Goal: Communication & Community: Answer question/provide support

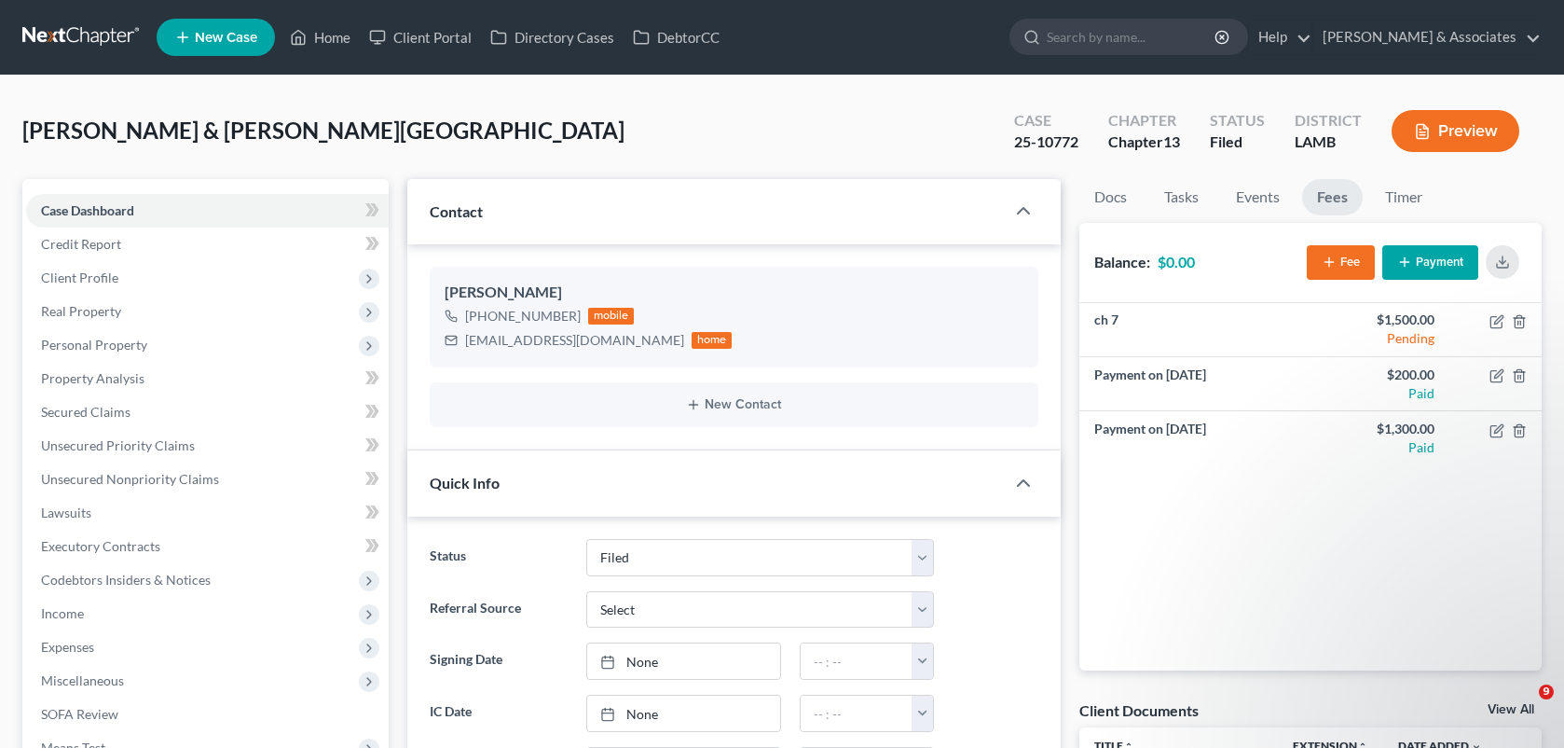
select select "8"
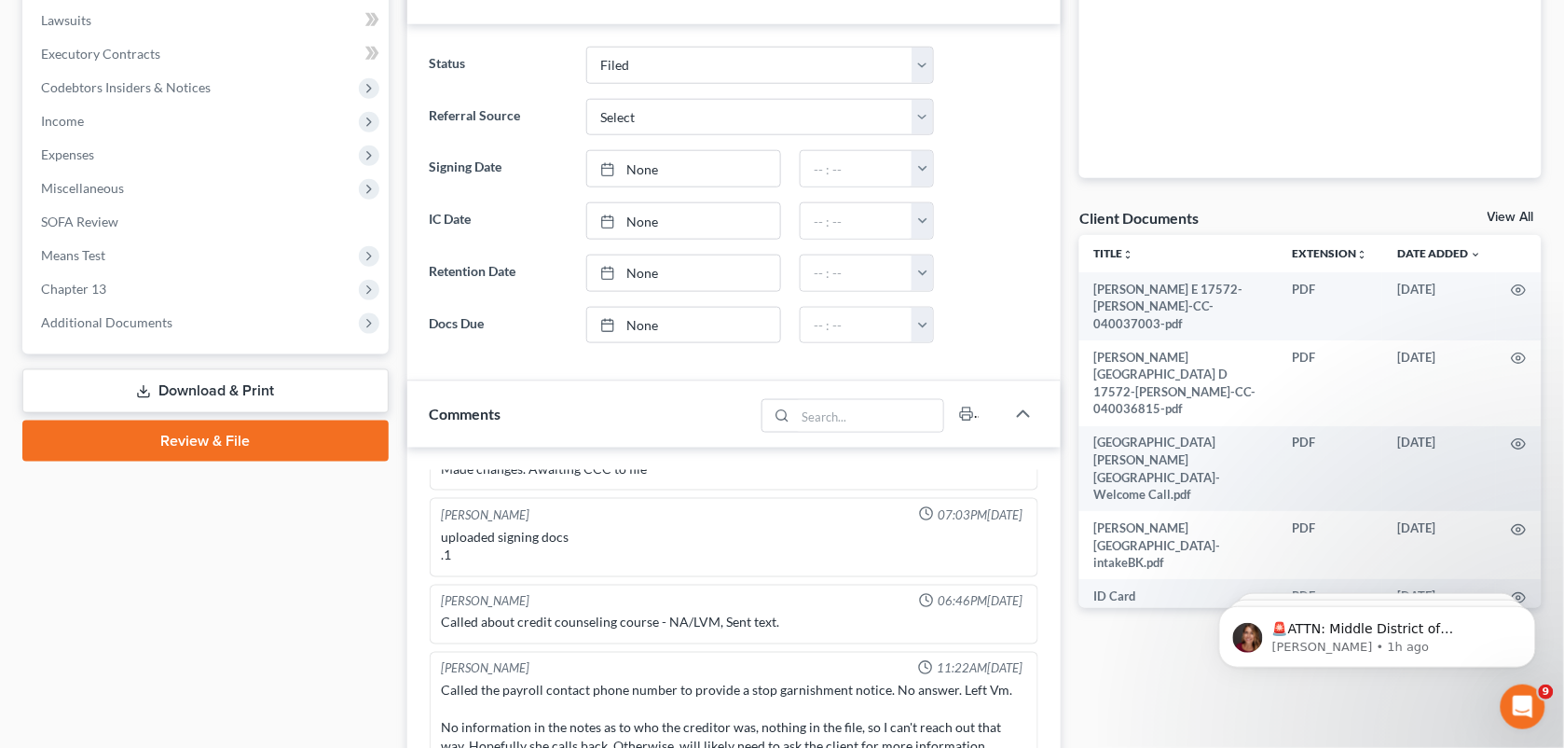
scroll to position [685, 0]
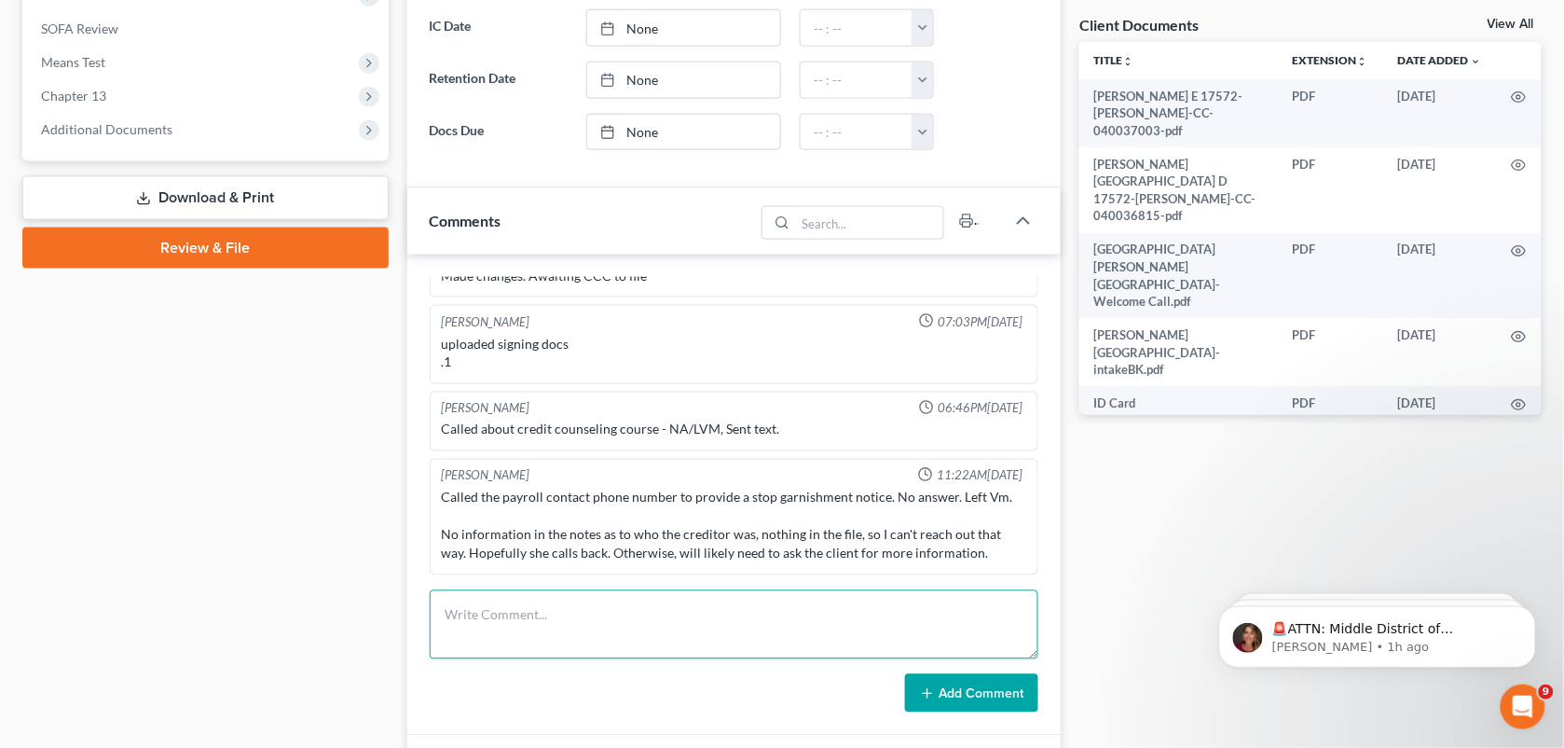
click at [676, 623] on textarea at bounding box center [735, 624] width 610 height 69
paste textarea "[PERSON_NAME] wrote an update on Set Up TFS Post-Petition 341 Hearings [PERSON_…"
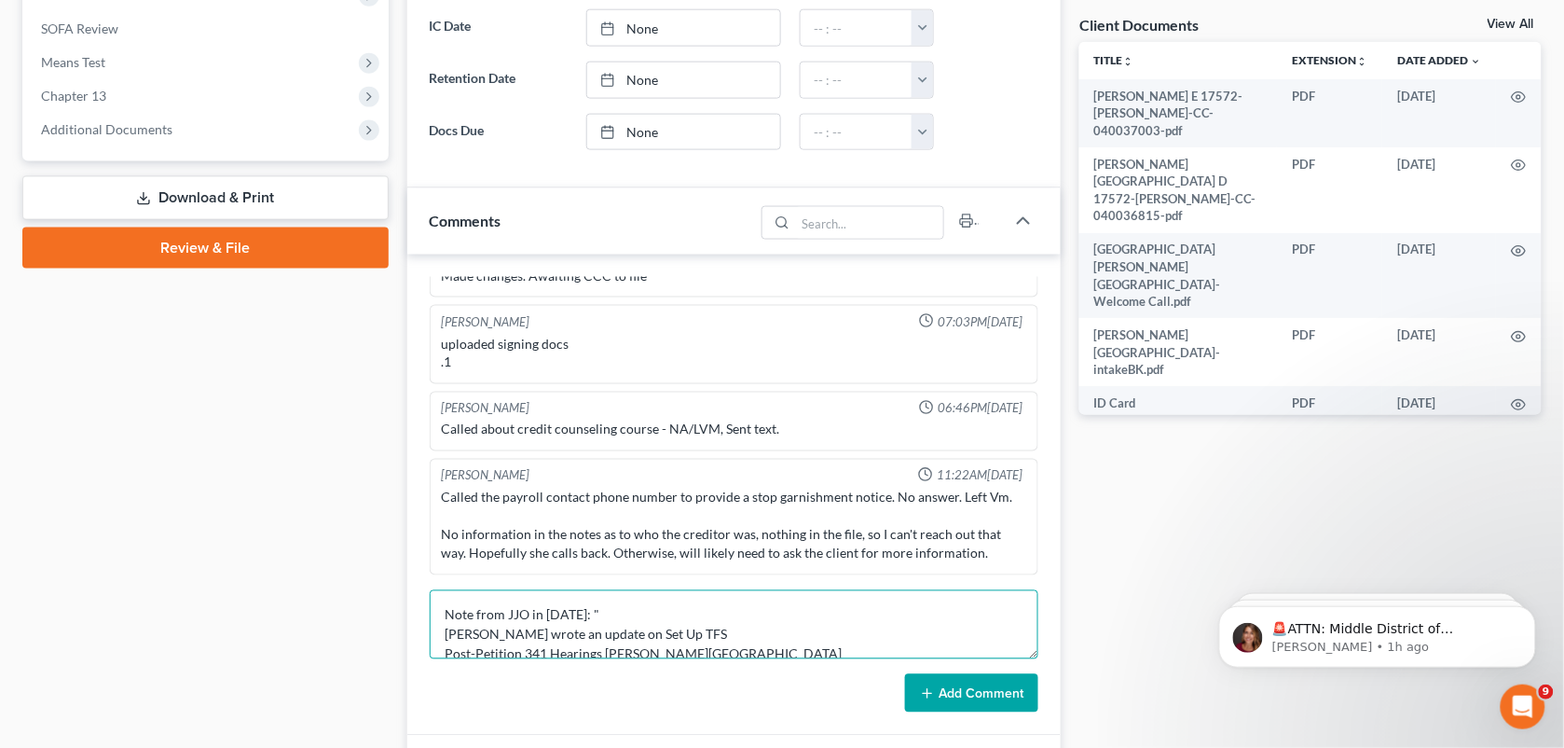
scroll to position [101, 0]
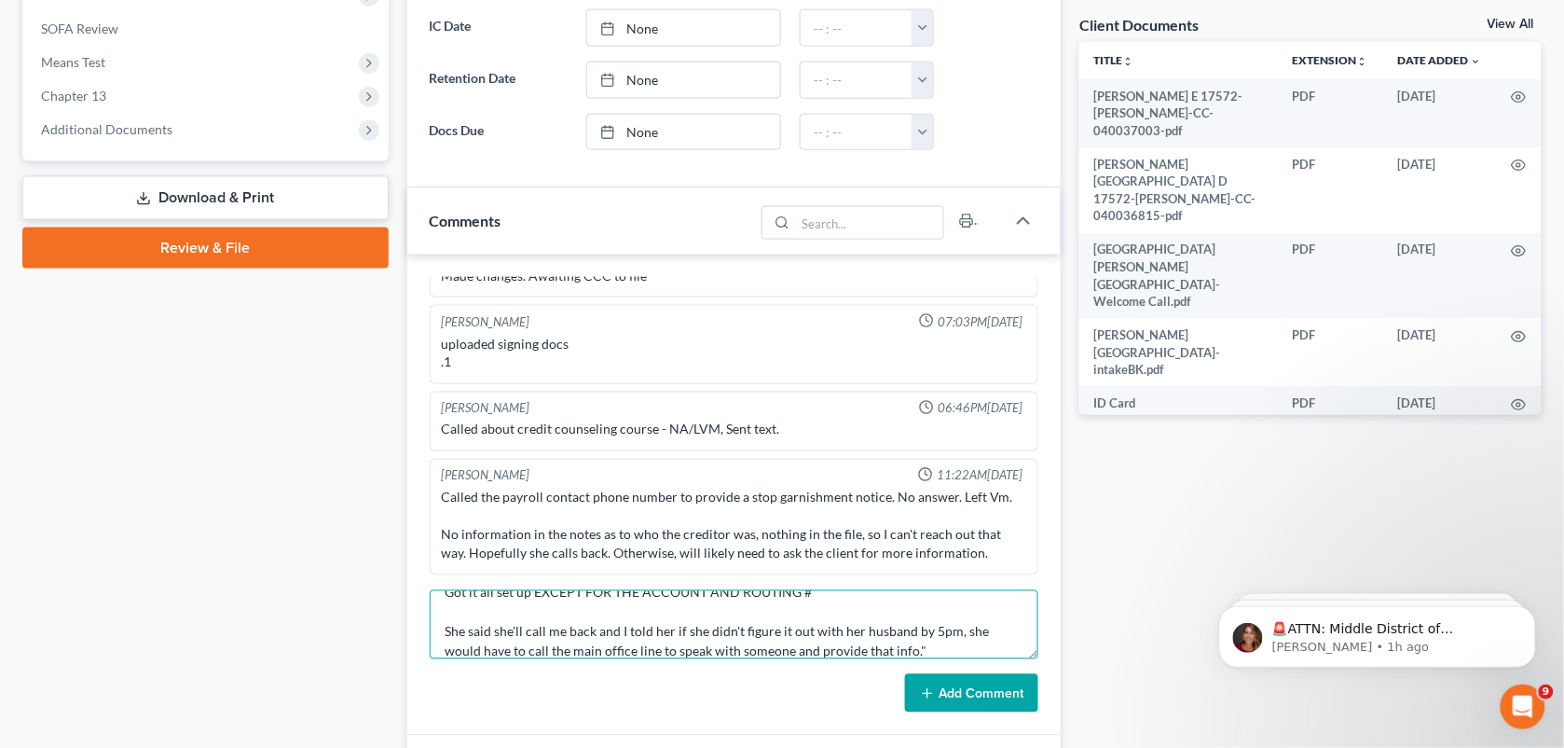
type textarea "Note from JJO in [DATE]: " [PERSON_NAME] wrote an update on Set Up TFS Post-Pet…"
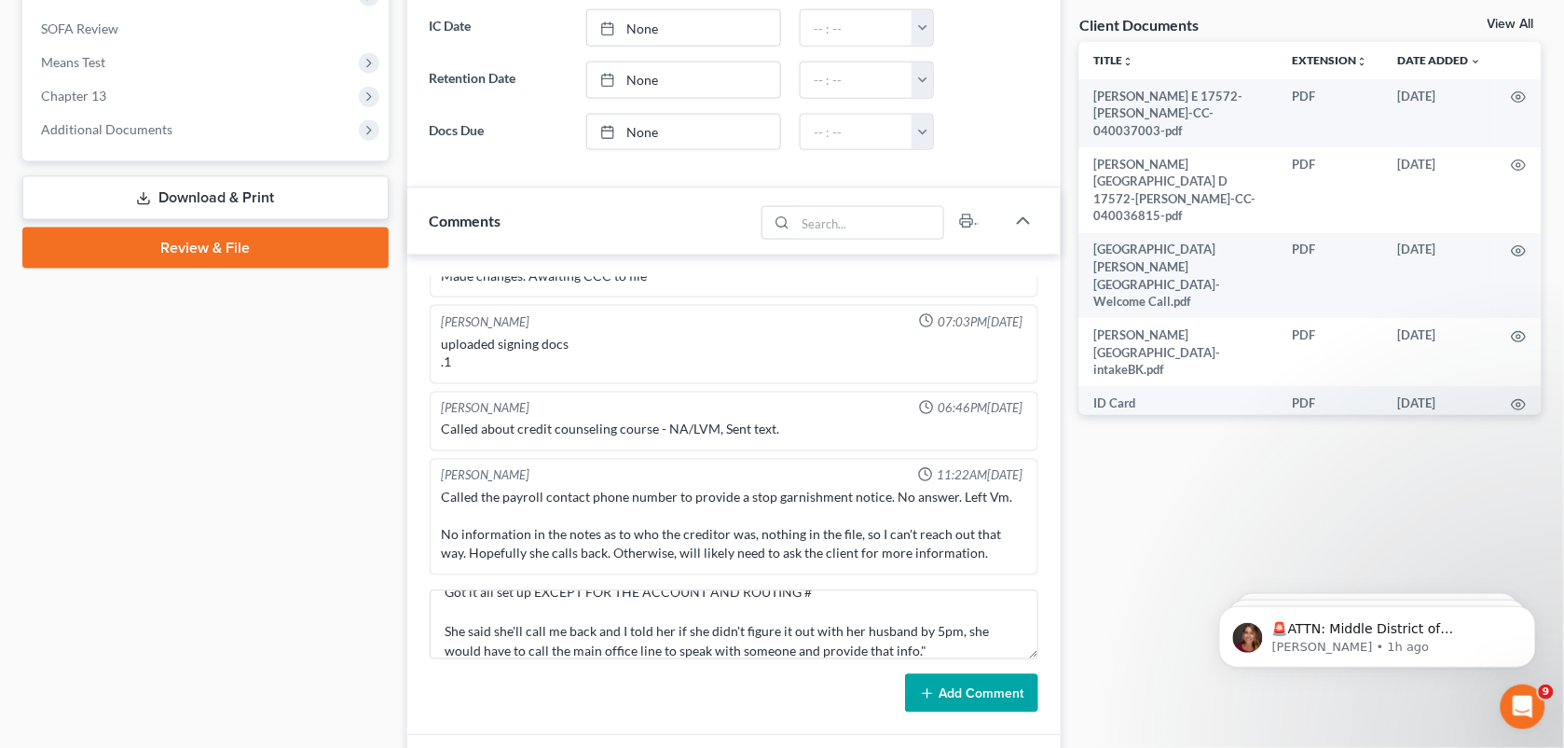
click at [982, 699] on button "Add Comment" at bounding box center [971, 693] width 133 height 39
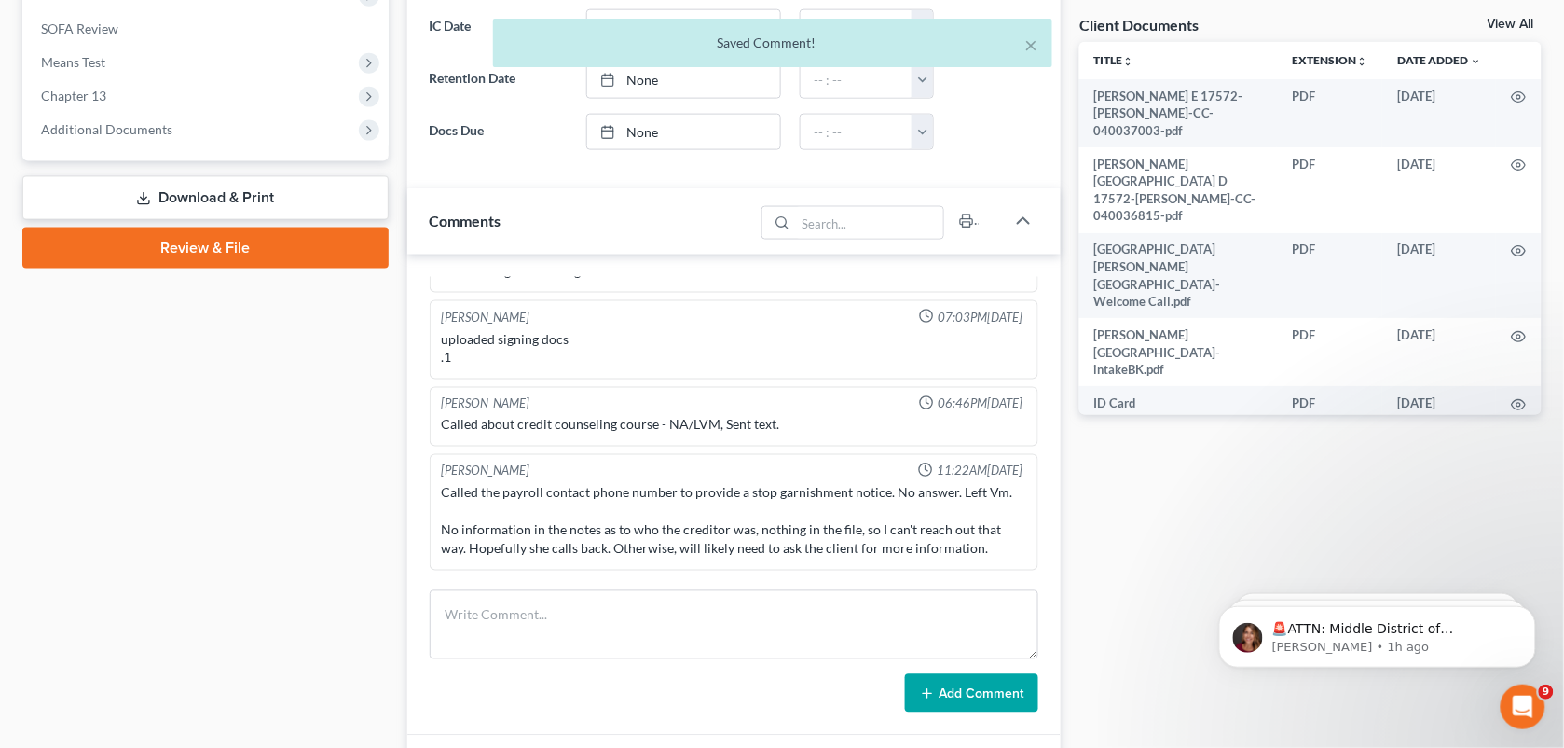
scroll to position [1201, 0]
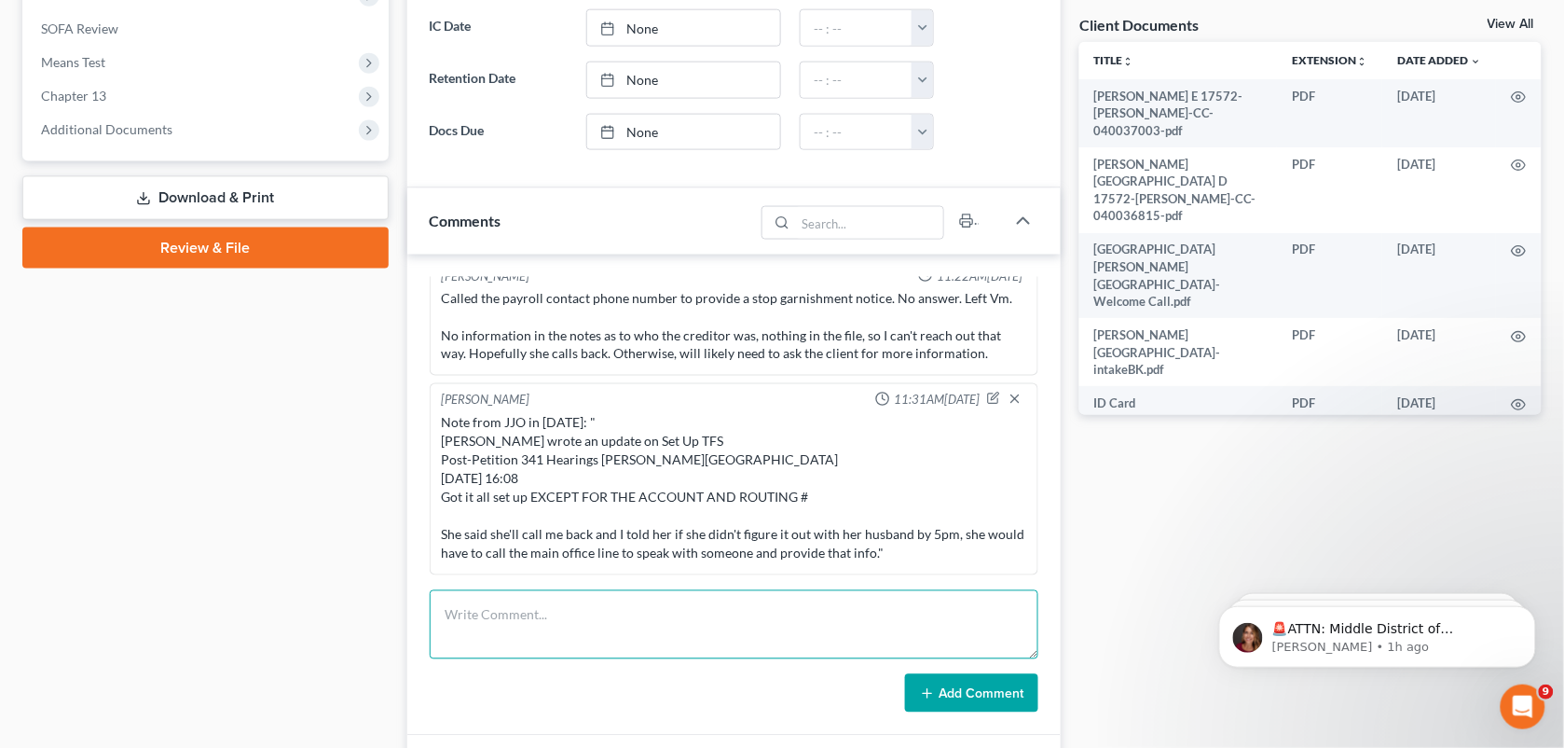
click at [707, 599] on textarea at bounding box center [735, 624] width 610 height 69
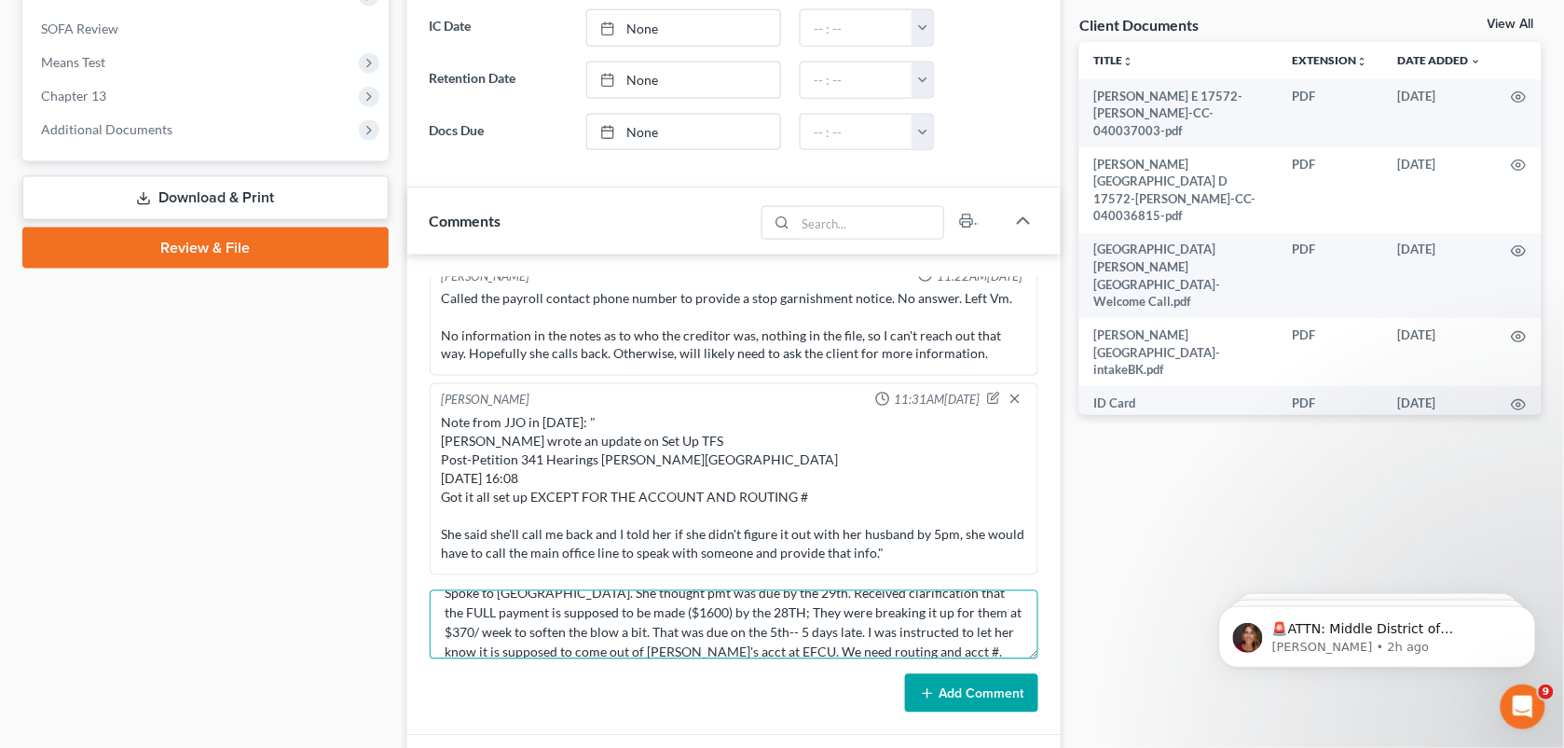
scroll to position [42, 0]
type textarea "Spoke to [GEOGRAPHIC_DATA]. She thought pmt was due by the 29th. Received clari…"
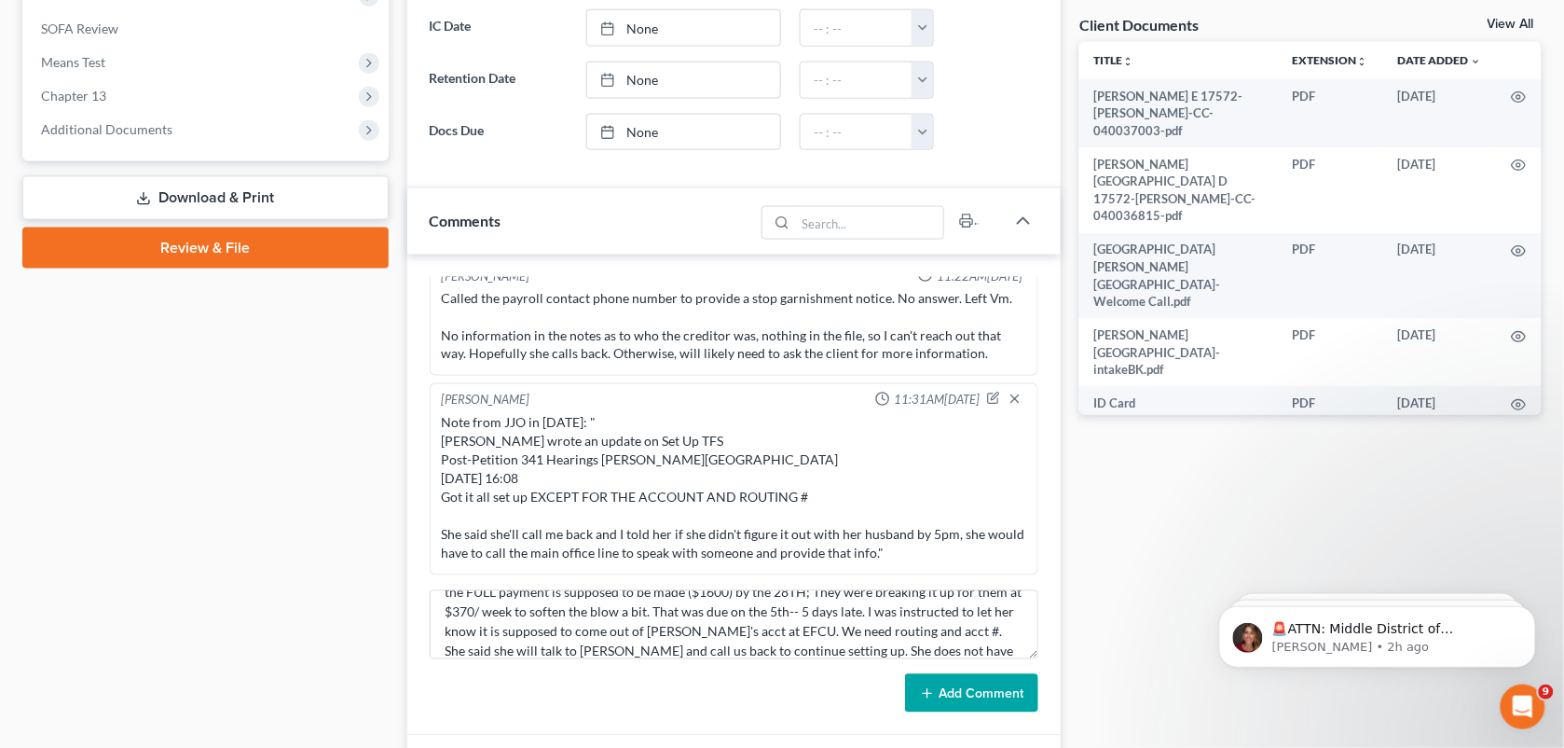
click at [948, 701] on button "Add Comment" at bounding box center [971, 693] width 133 height 39
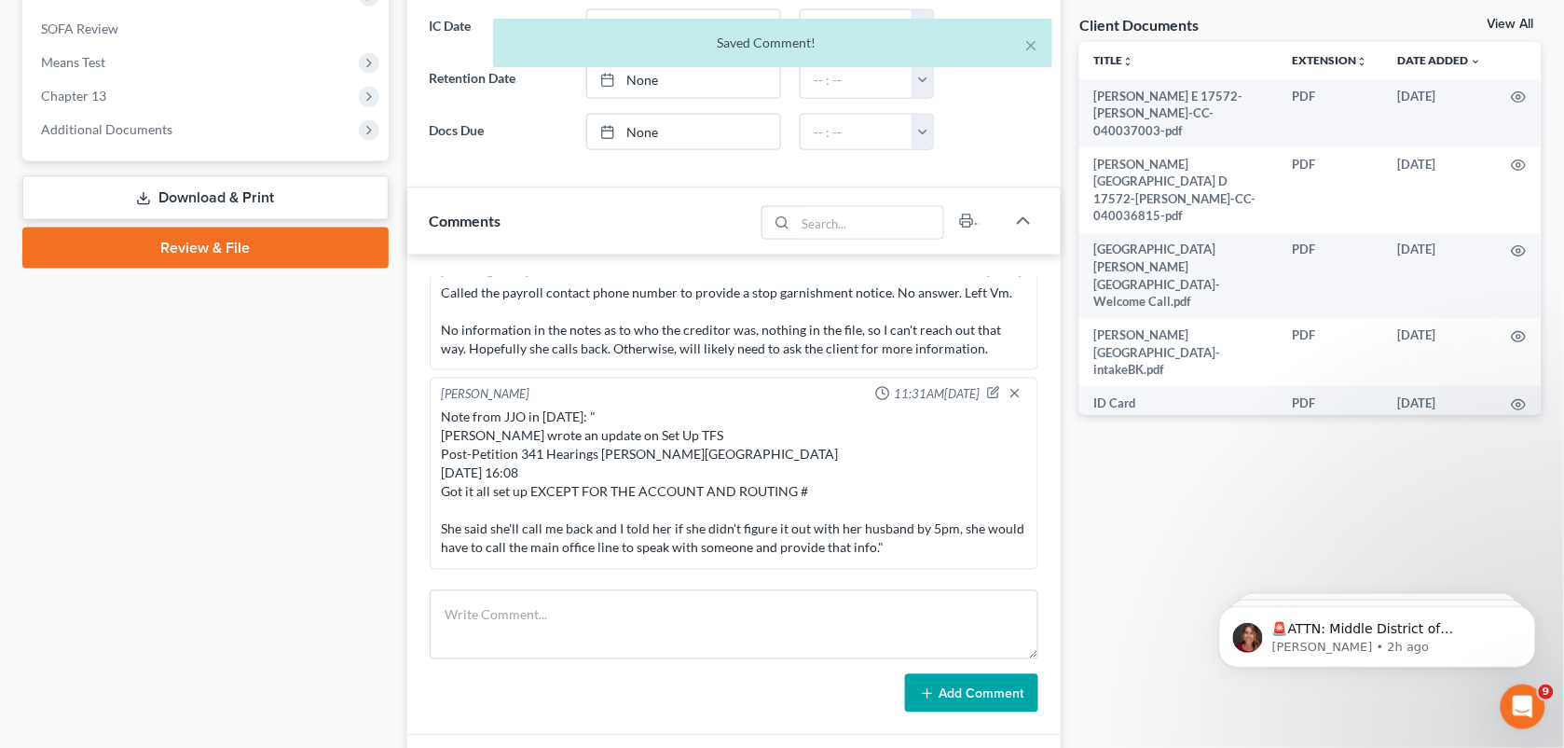
scroll to position [1344, 0]
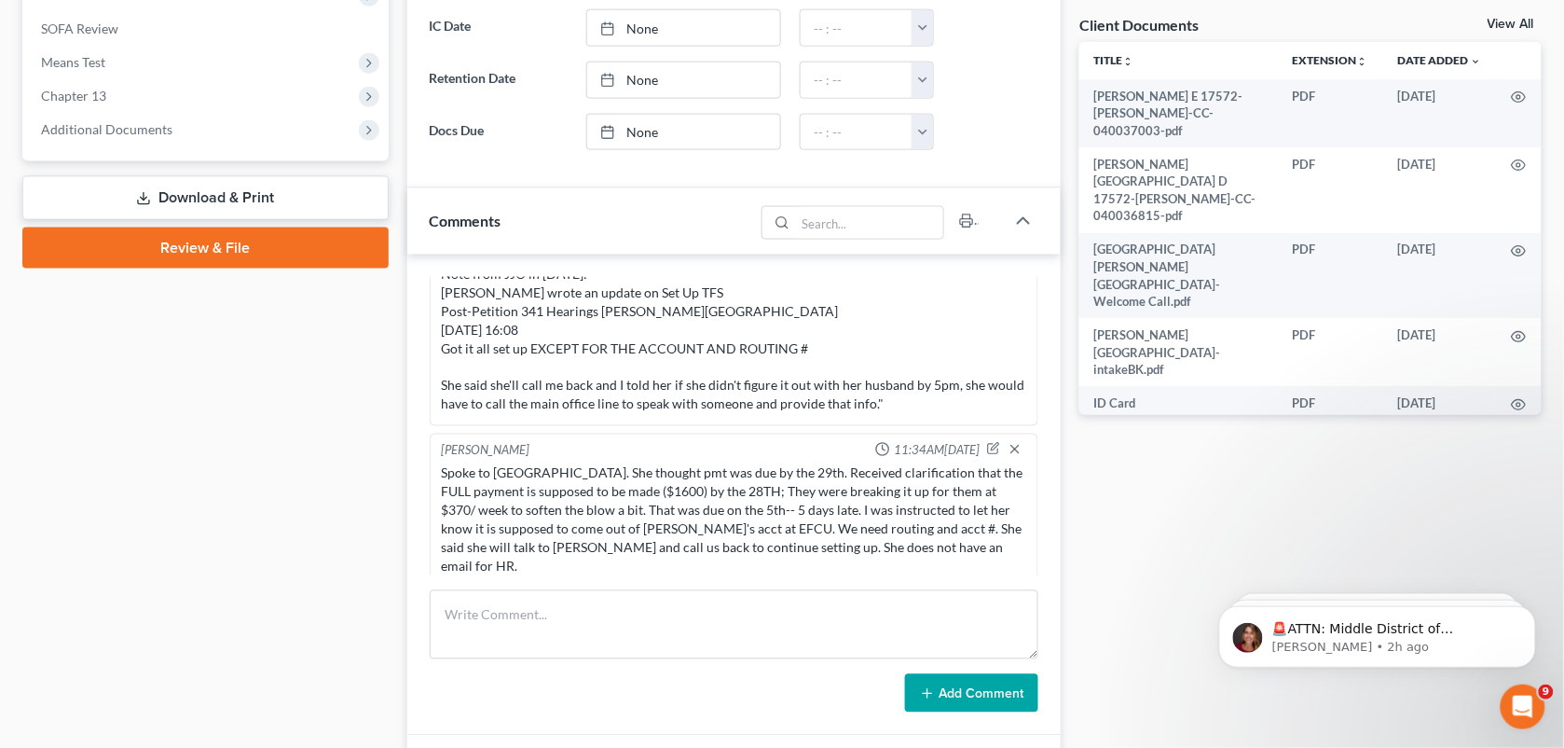
click at [1119, 441] on div "Docs Tasks Events Fees Timer 69% Completed Nothing here yet! Signed [MEDICAL_DA…" at bounding box center [1310, 246] width 481 height 1504
